Goal: Task Accomplishment & Management: Complete application form

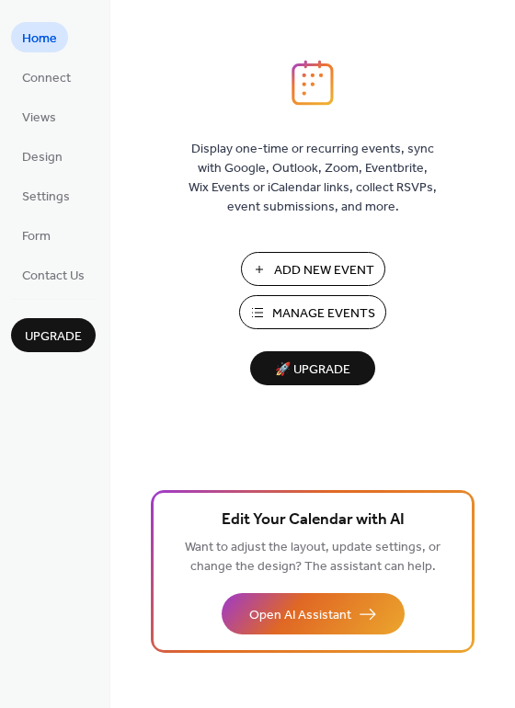
click at [309, 268] on span "Add New Event" at bounding box center [324, 270] width 100 height 19
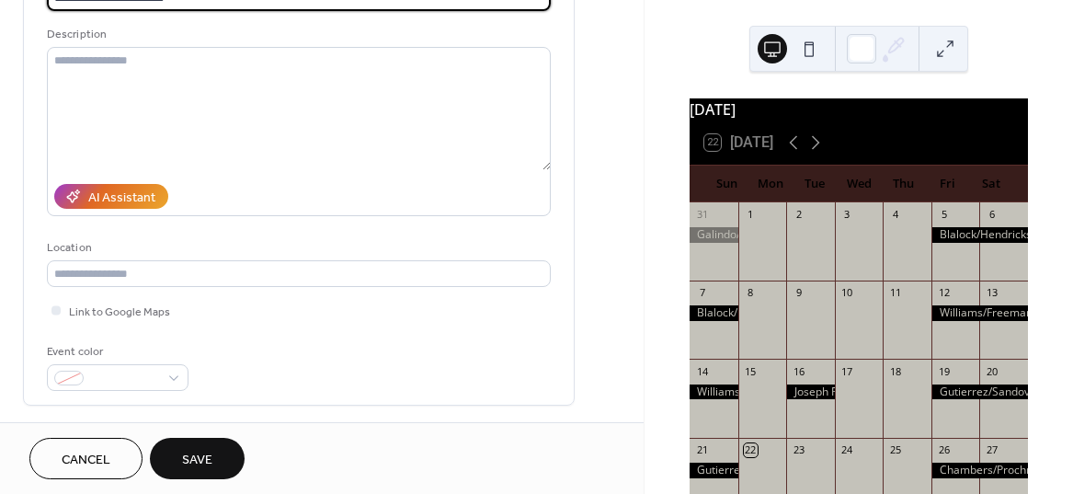
scroll to position [325, 0]
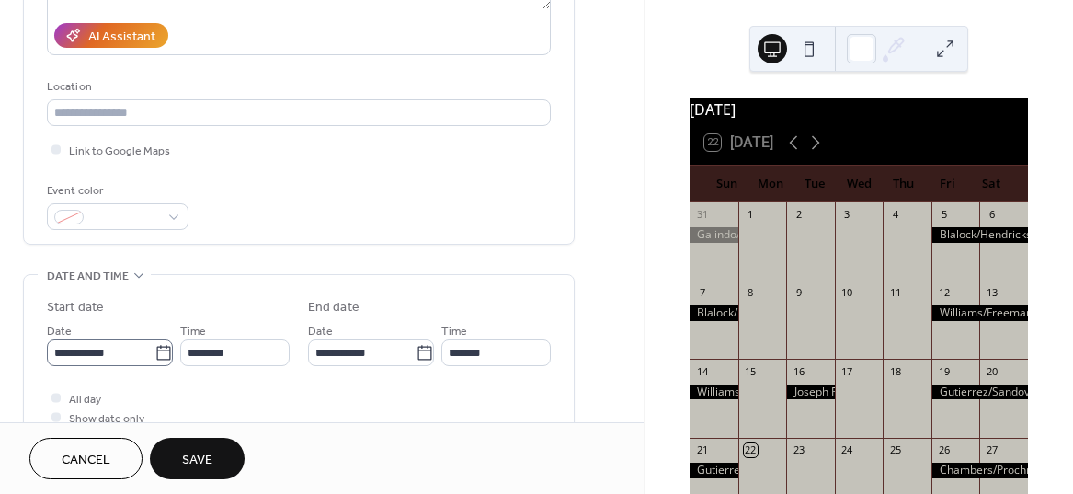
type input "**********"
click at [161, 352] on icon at bounding box center [163, 353] width 18 height 18
click at [154, 352] on input "**********" at bounding box center [101, 352] width 108 height 27
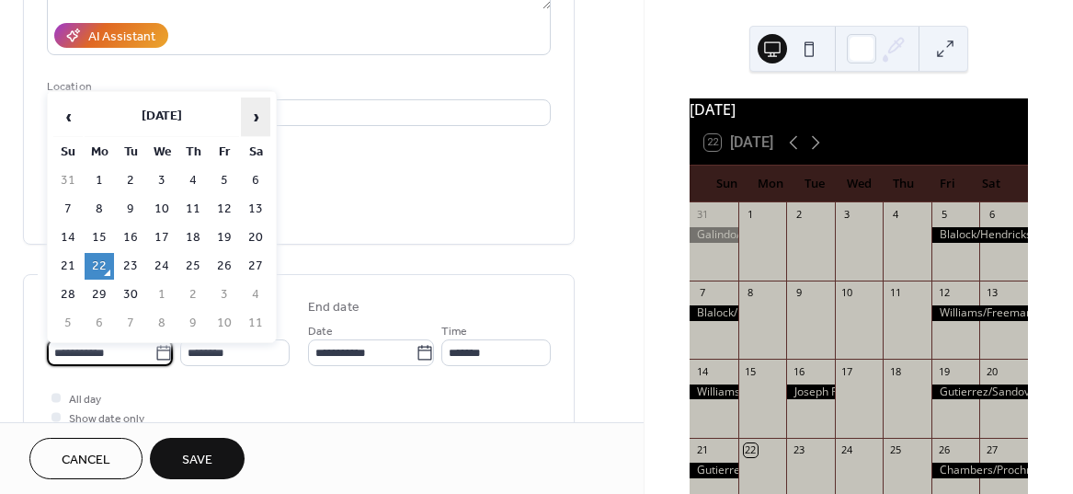
click at [252, 109] on span "›" at bounding box center [256, 116] width 28 height 37
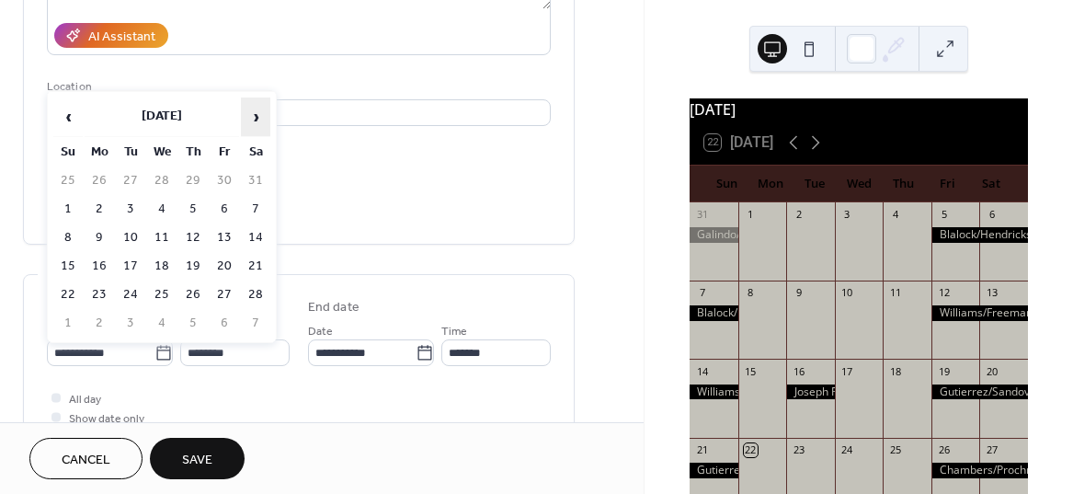
click at [252, 109] on span "›" at bounding box center [256, 116] width 28 height 37
click at [227, 203] on td "12" at bounding box center [224, 209] width 29 height 27
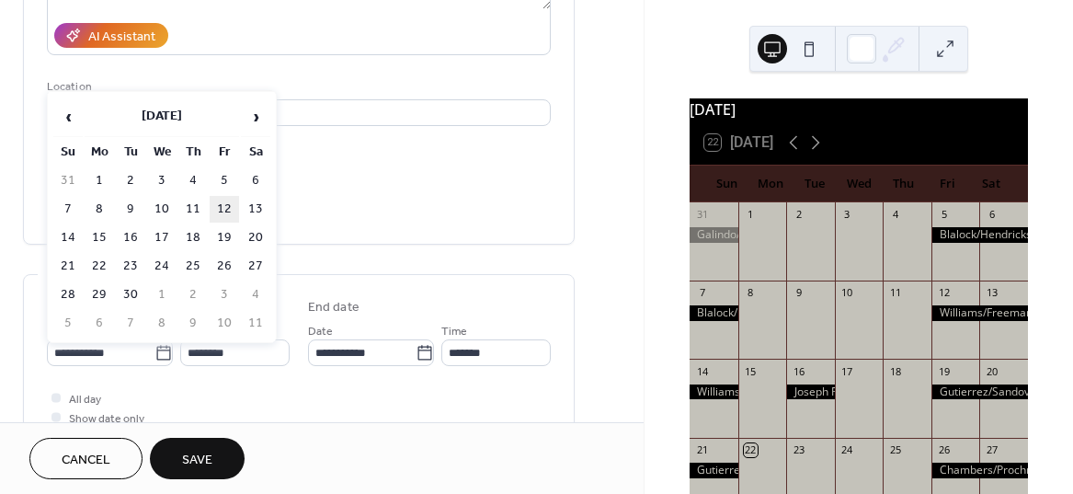
type input "**********"
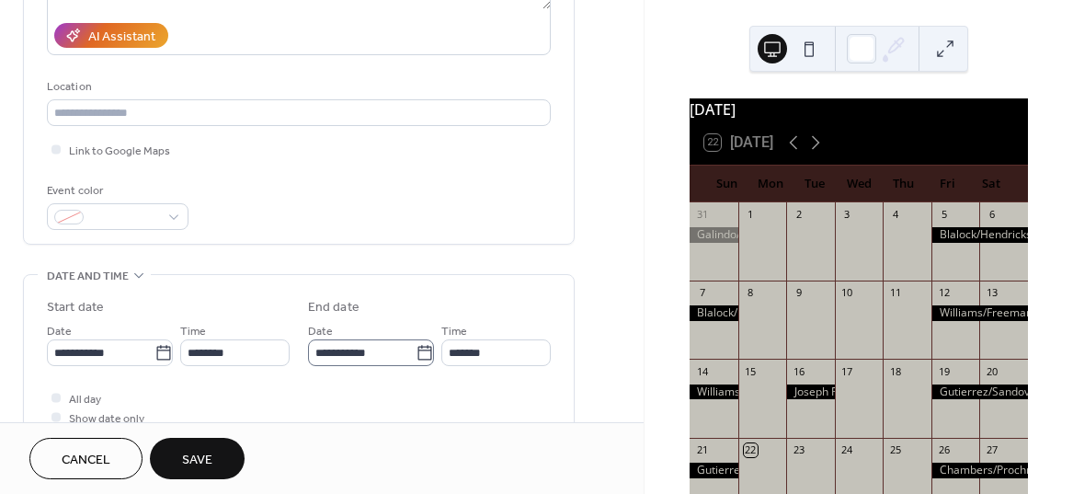
click at [425, 348] on icon at bounding box center [424, 352] width 14 height 15
click at [416, 348] on input "**********" at bounding box center [362, 352] width 108 height 27
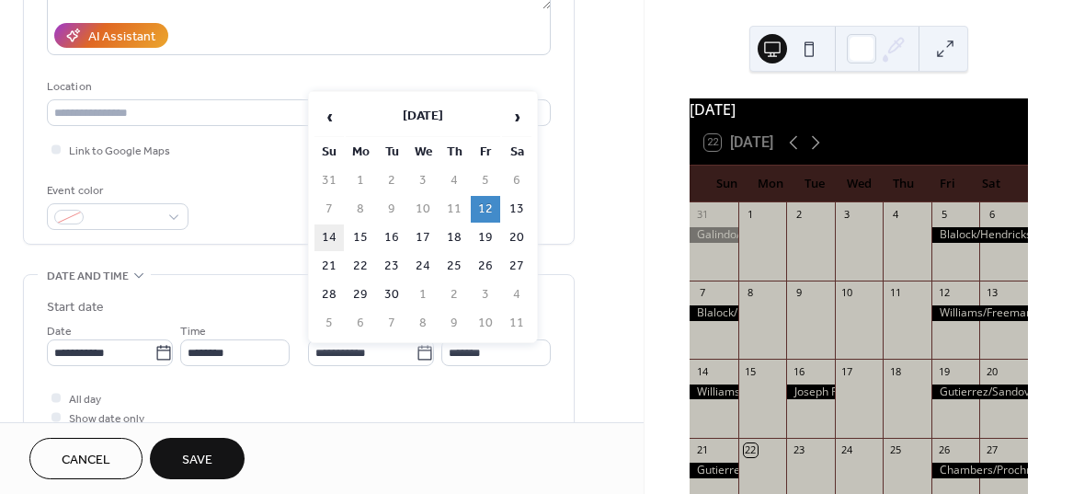
click at [332, 234] on td "14" at bounding box center [328, 237] width 29 height 27
type input "**********"
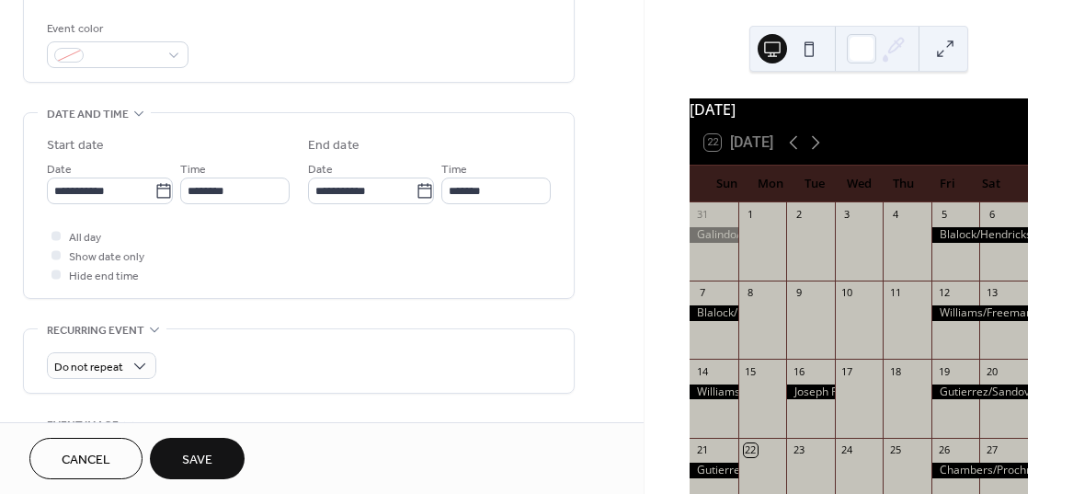
scroll to position [488, 0]
click at [54, 234] on div at bounding box center [55, 233] width 9 height 9
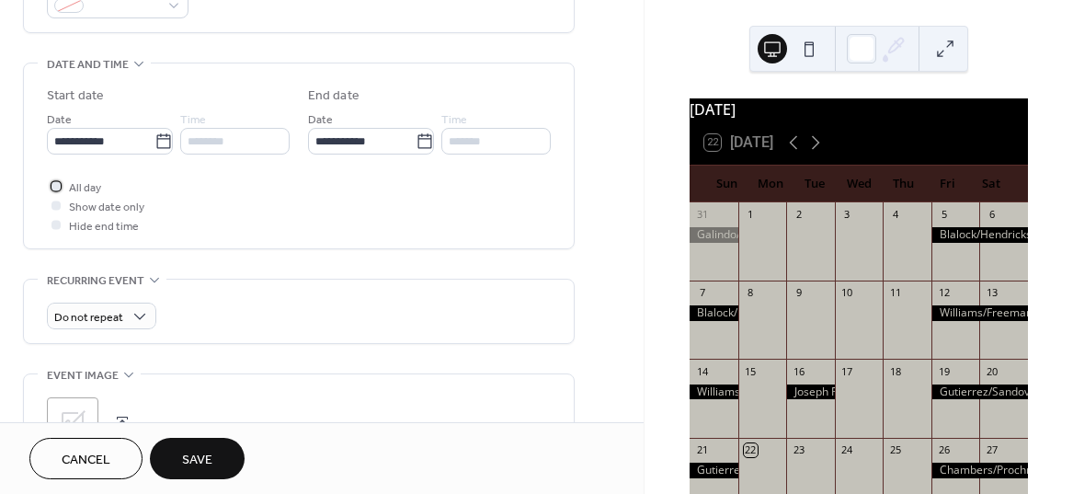
scroll to position [723, 0]
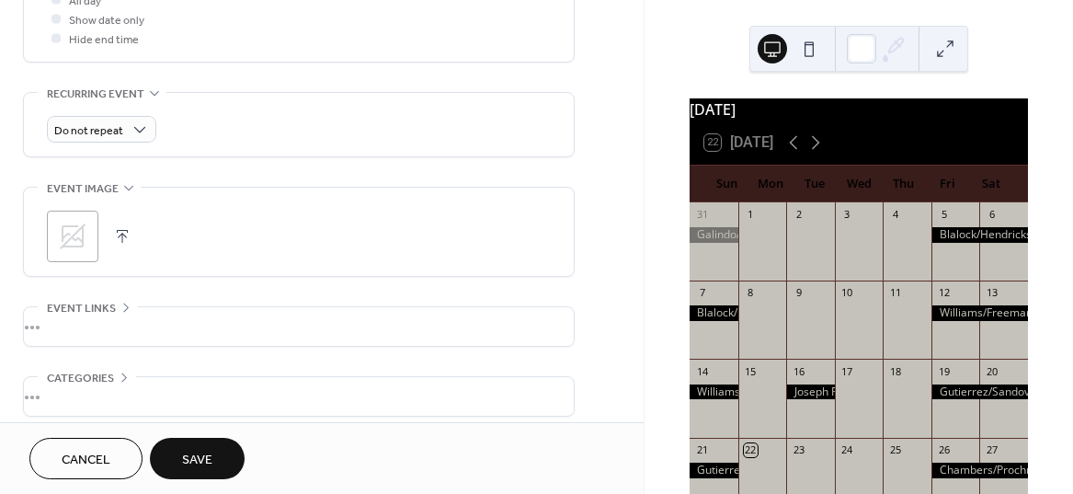
click at [198, 459] on span "Save" at bounding box center [197, 460] width 30 height 19
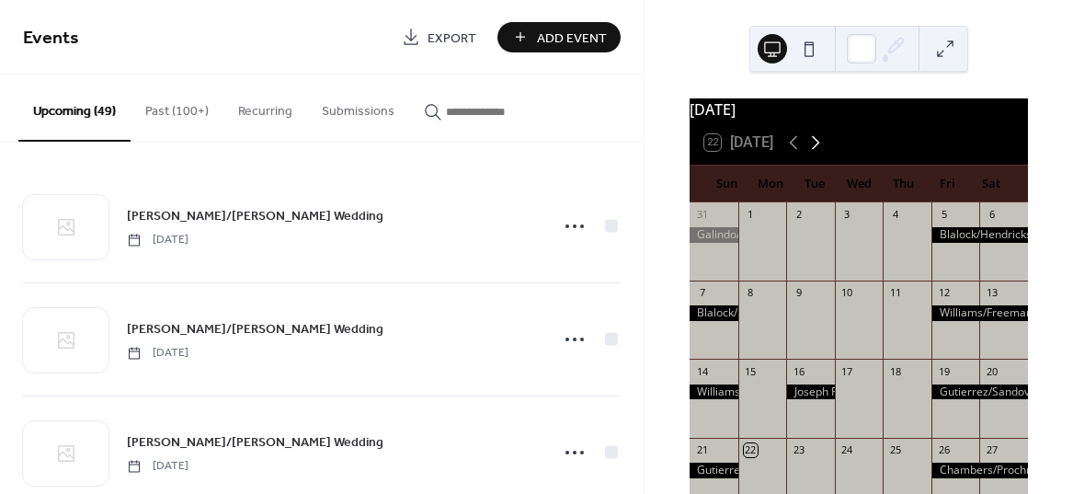
click at [819, 152] on icon at bounding box center [816, 142] width 22 height 22
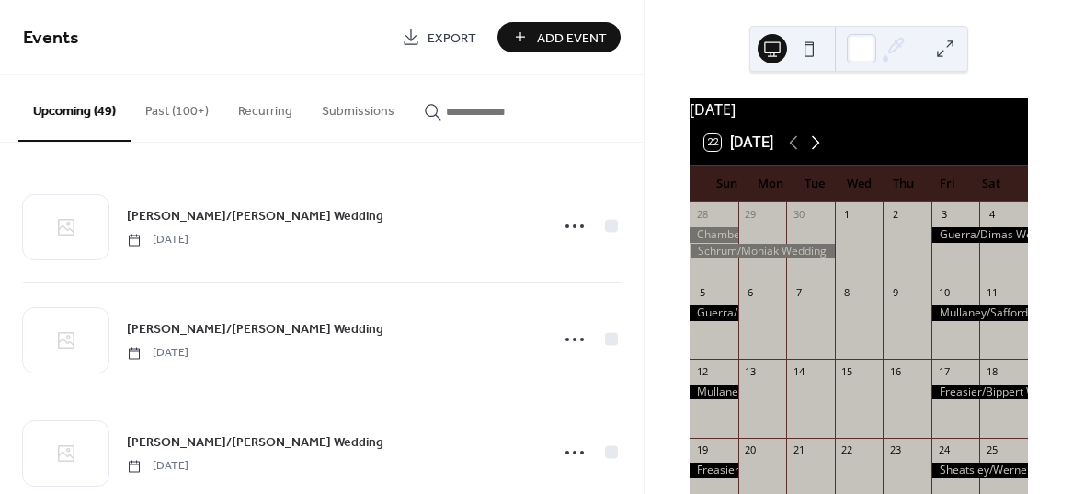
click at [819, 152] on icon at bounding box center [816, 142] width 22 height 22
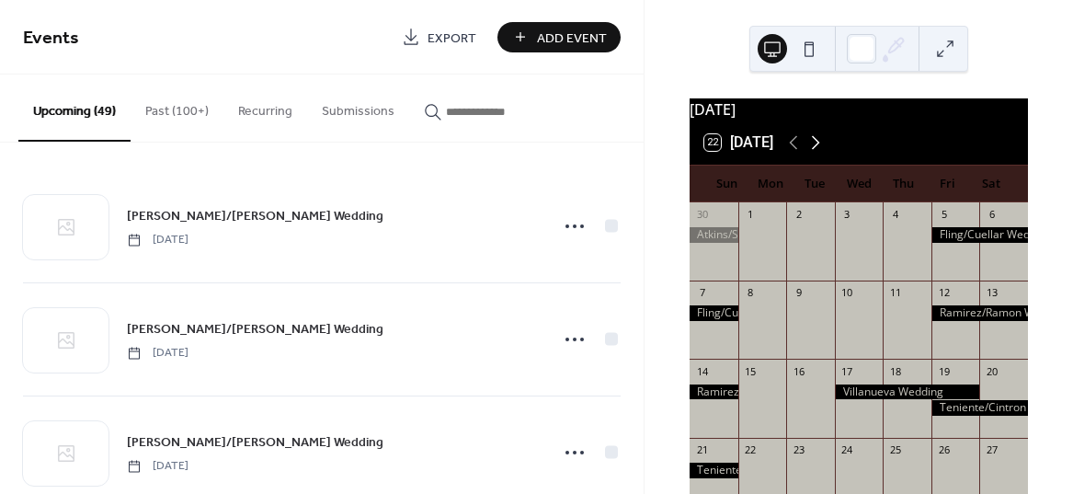
click at [819, 152] on icon at bounding box center [816, 142] width 22 height 22
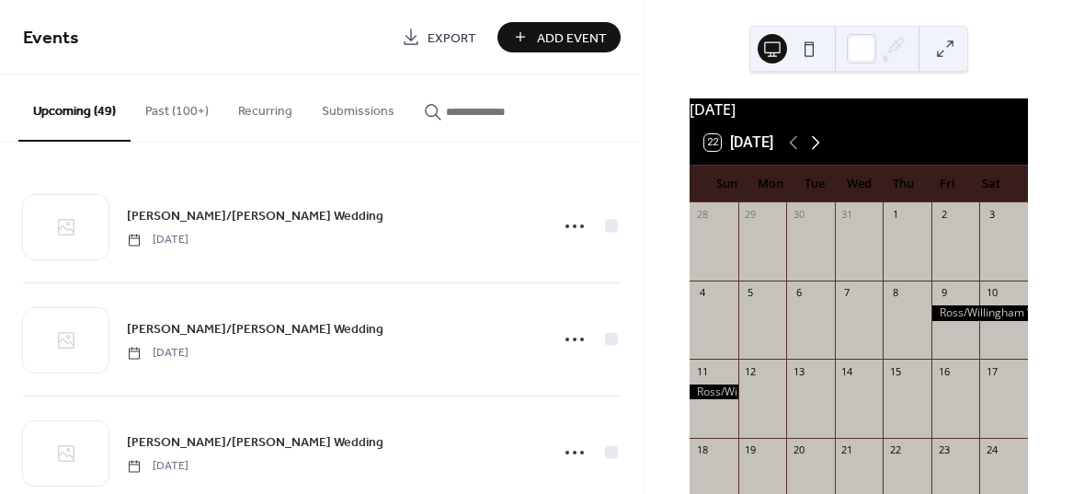
click at [819, 152] on icon at bounding box center [816, 142] width 22 height 22
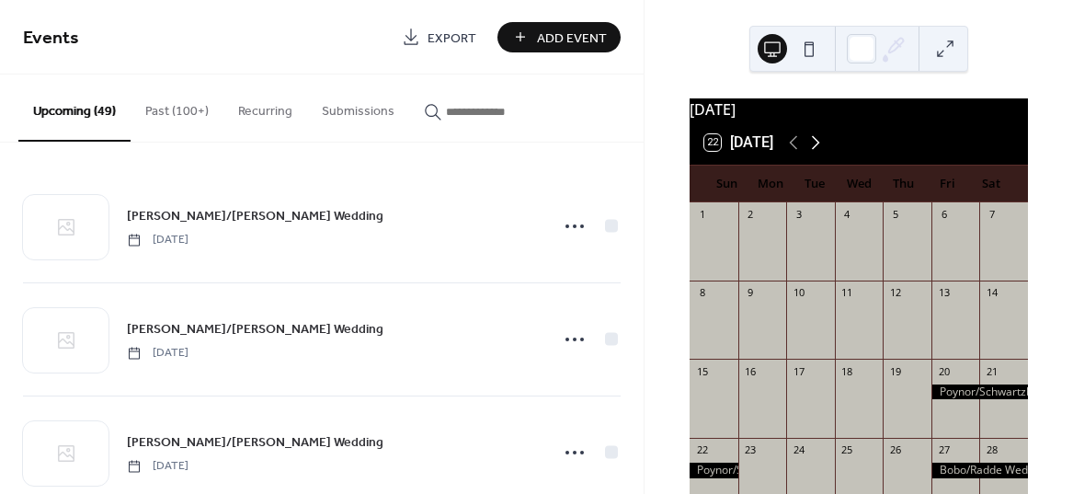
click at [819, 152] on icon at bounding box center [816, 142] width 22 height 22
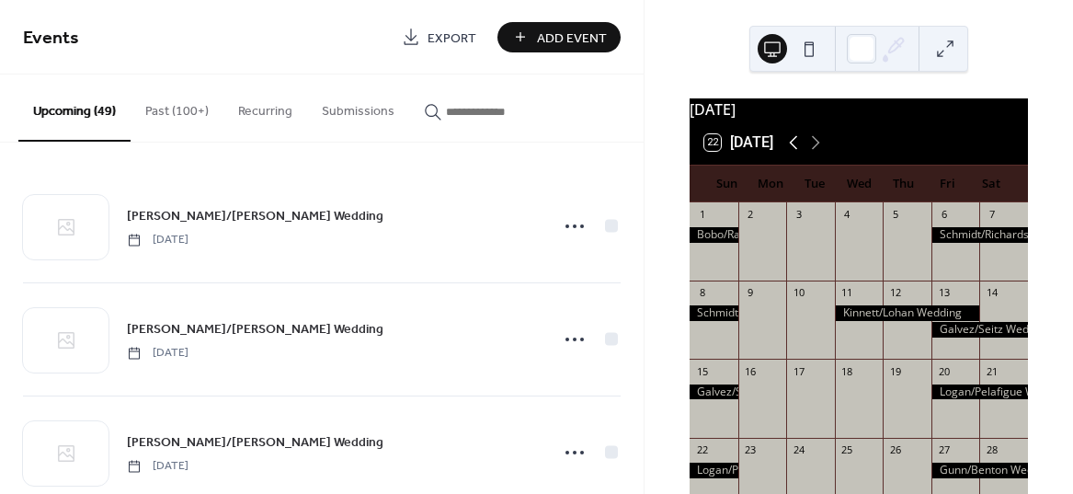
click at [795, 154] on icon at bounding box center [793, 142] width 22 height 22
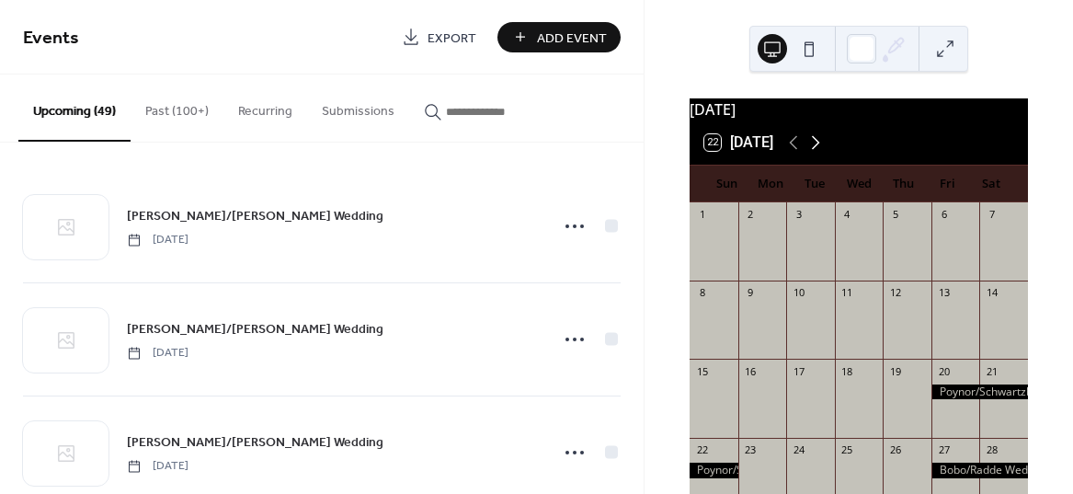
click at [817, 154] on icon at bounding box center [816, 142] width 22 height 22
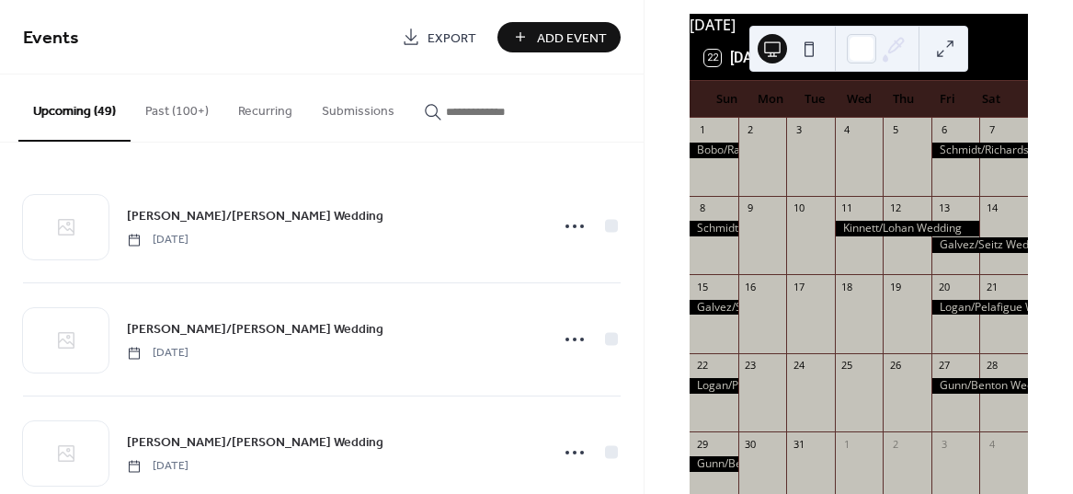
scroll to position [77, 0]
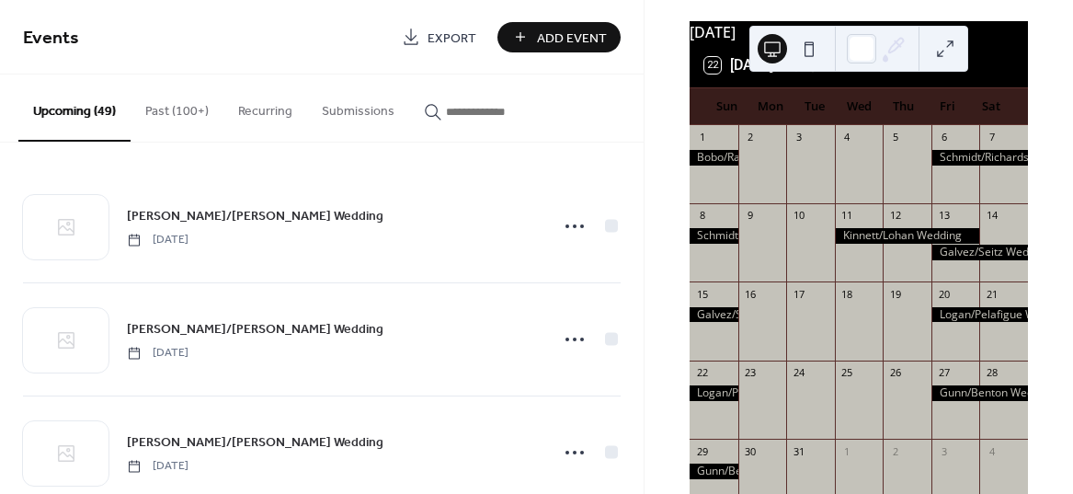
click at [818, 73] on icon at bounding box center [816, 66] width 8 height 14
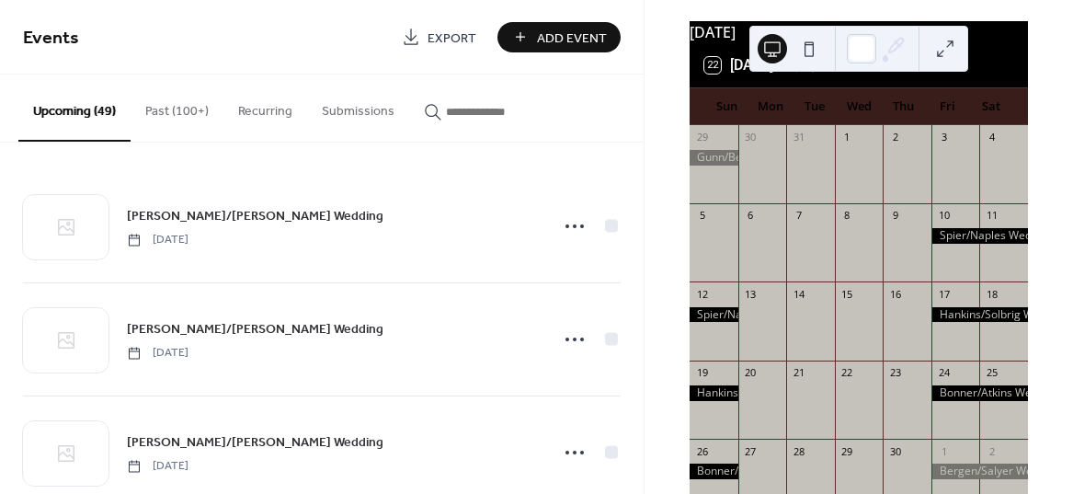
click at [818, 73] on icon at bounding box center [816, 66] width 8 height 14
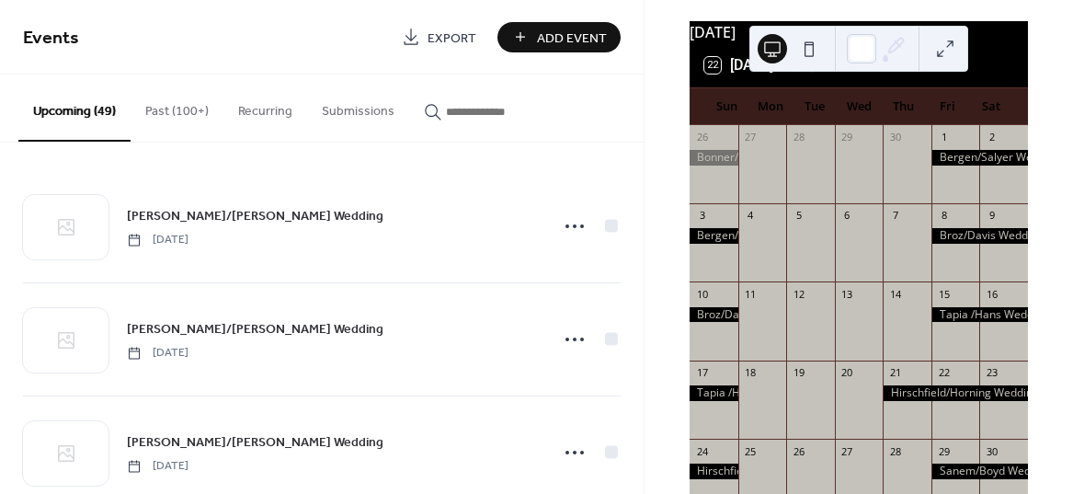
click at [818, 73] on icon at bounding box center [816, 66] width 8 height 14
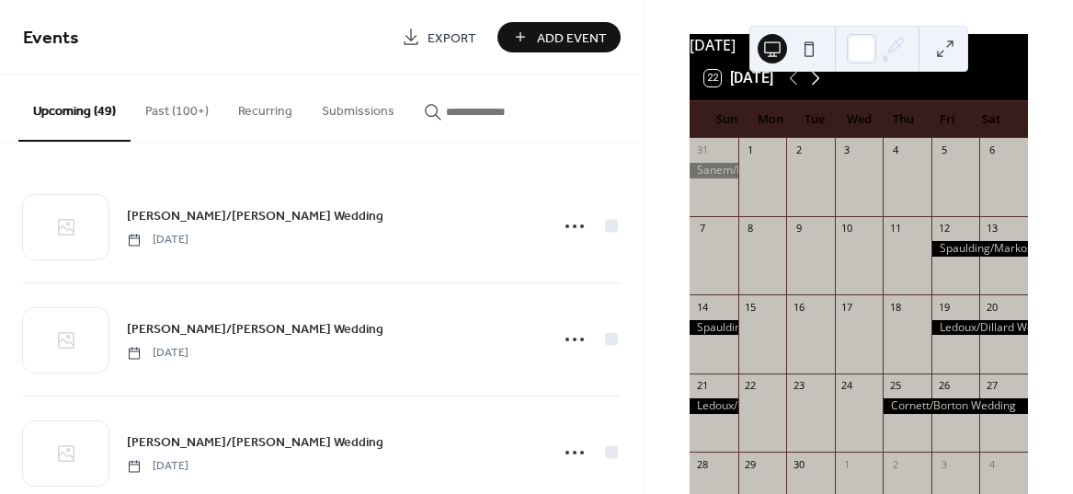
scroll to position [63, 0]
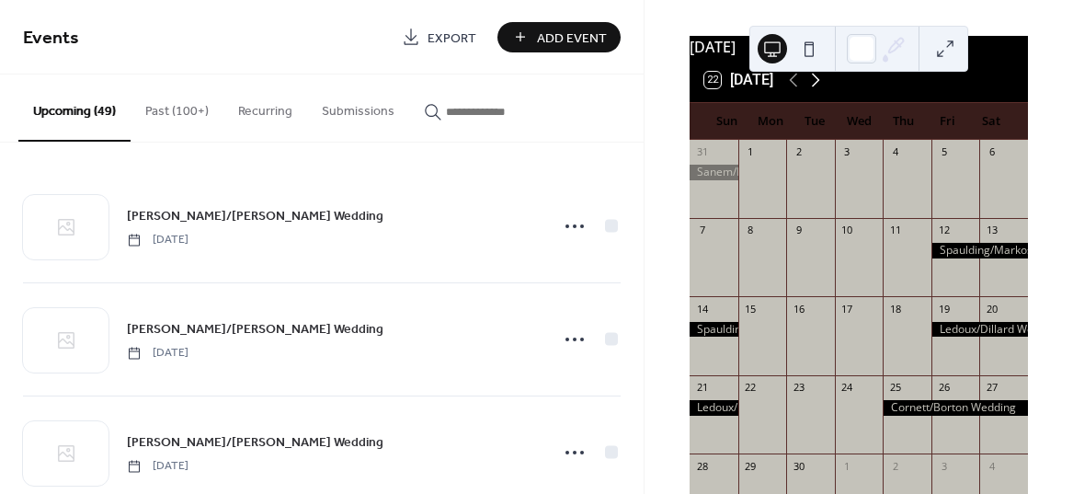
click at [818, 85] on icon at bounding box center [816, 80] width 22 height 22
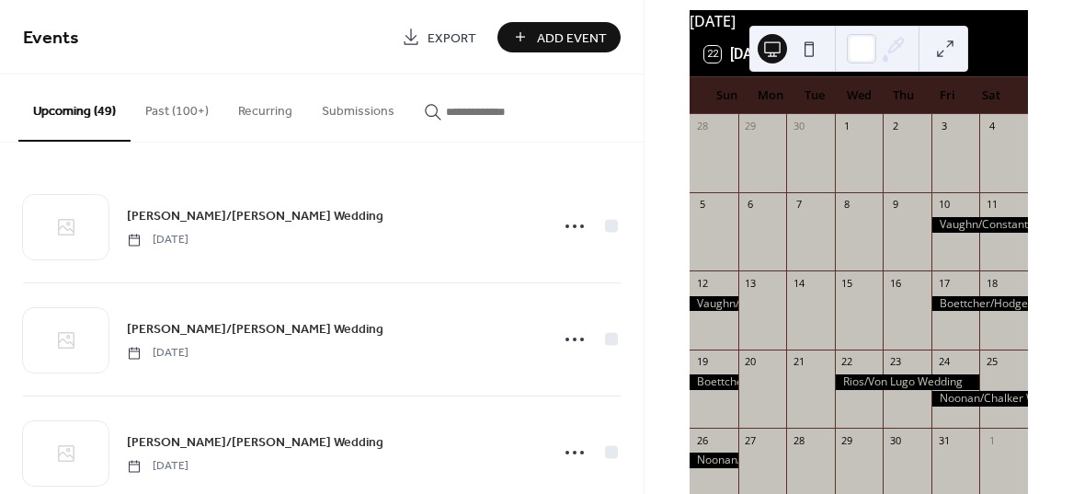
scroll to position [77, 0]
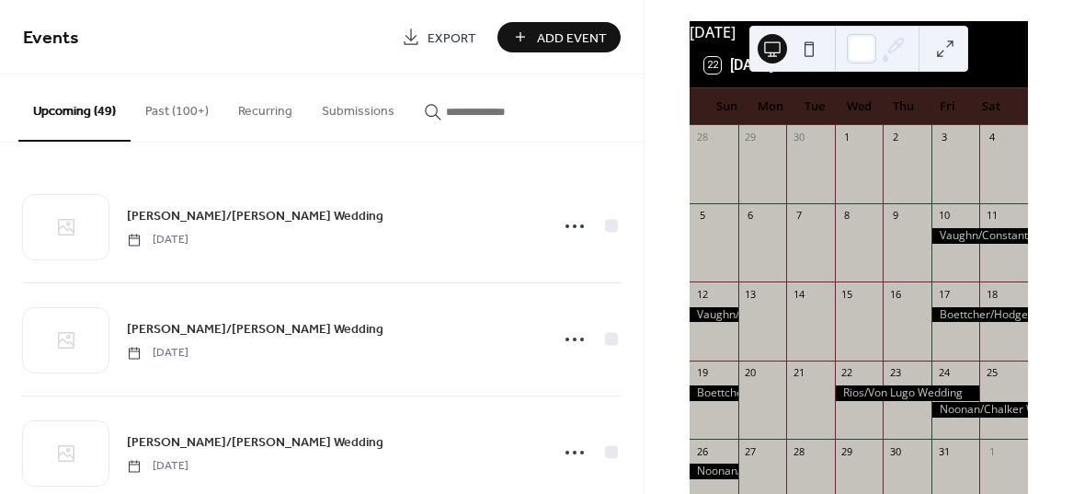
click at [816, 76] on icon at bounding box center [816, 65] width 22 height 22
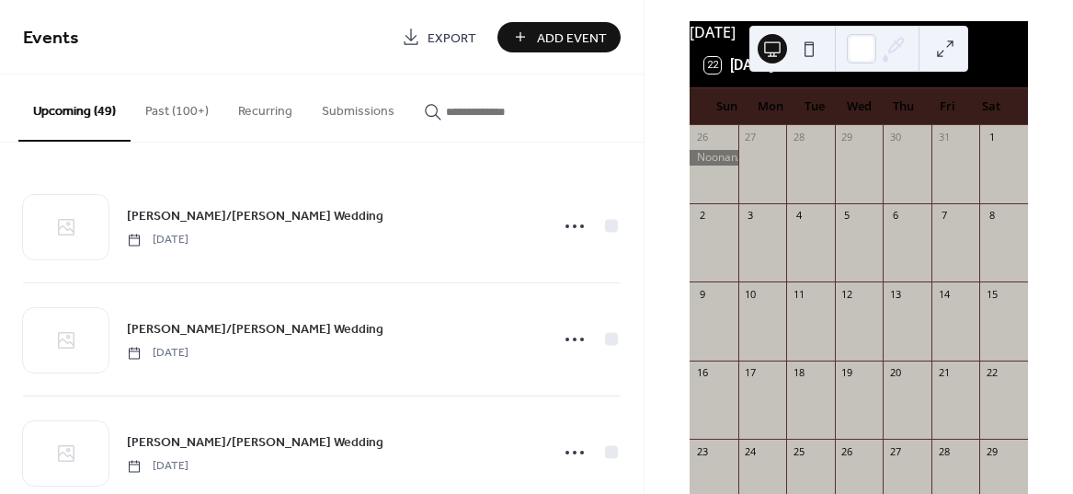
click at [816, 76] on icon at bounding box center [816, 65] width 22 height 22
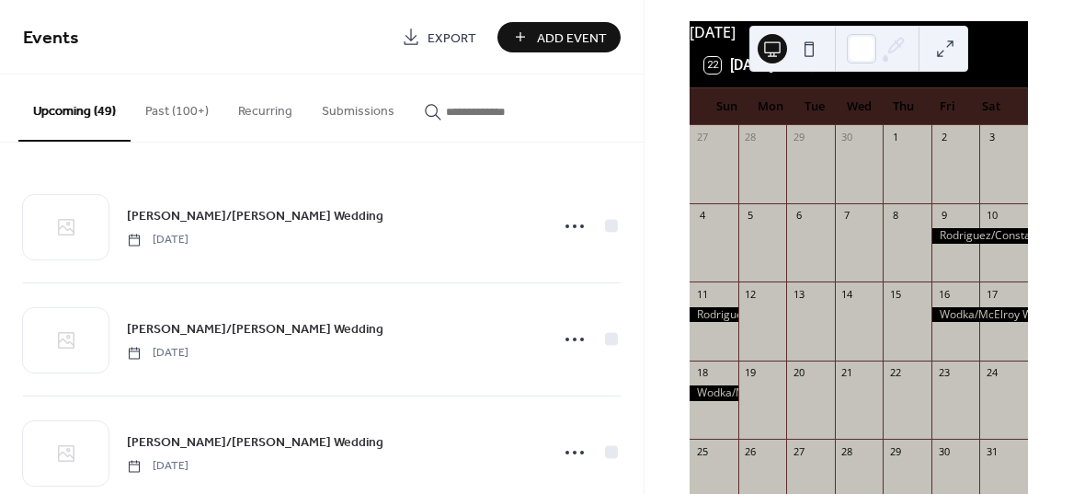
click at [816, 76] on icon at bounding box center [816, 65] width 22 height 22
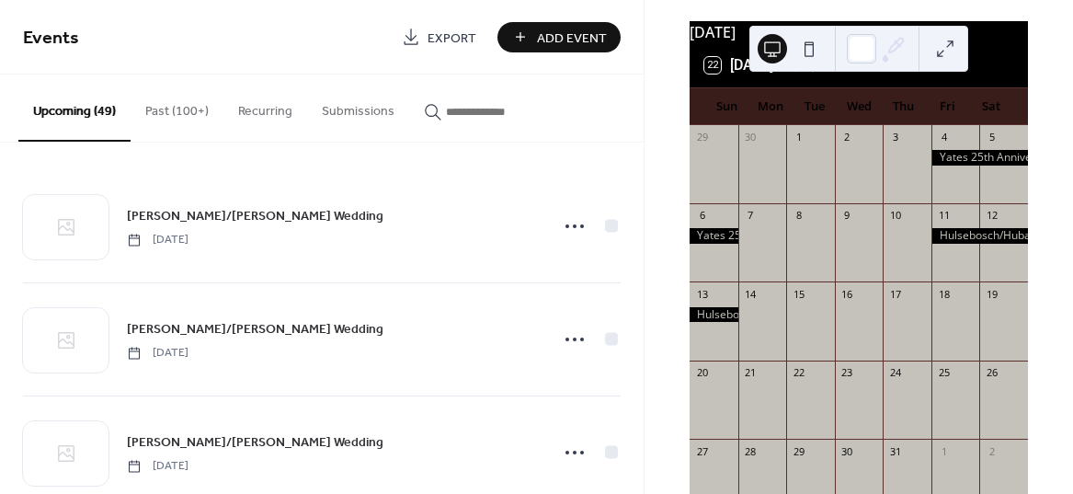
click at [816, 76] on icon at bounding box center [816, 65] width 22 height 22
